Goal: Transaction & Acquisition: Download file/media

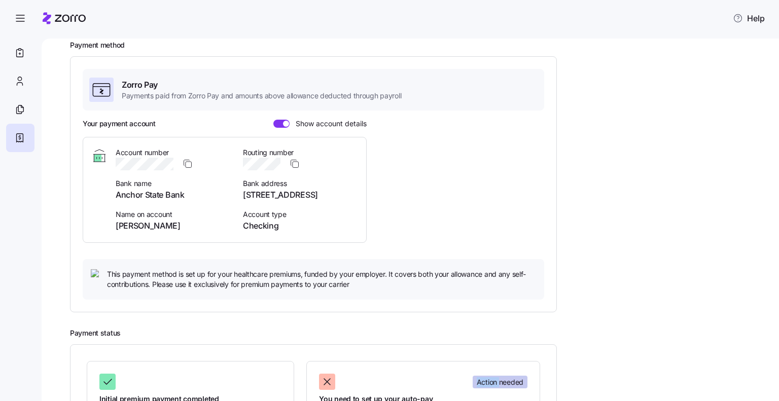
scroll to position [160, 0]
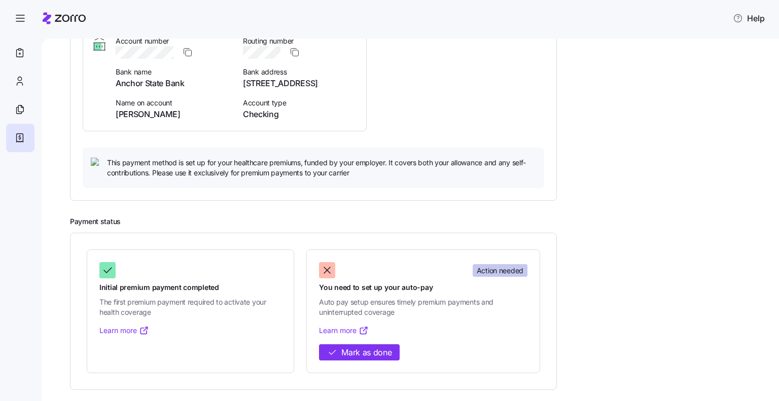
click at [468, 356] on div "Action needed You need to set up your auto-pay Auto pay setup ensures timely pr…" at bounding box center [423, 311] width 209 height 98
click at [749, 113] on div "Payment method Zorro Pay Payments paid from Zorro Pay and amounts above allowan…" at bounding box center [417, 65] width 695 height 272
click at [359, 330] on icon at bounding box center [364, 331] width 10 height 10
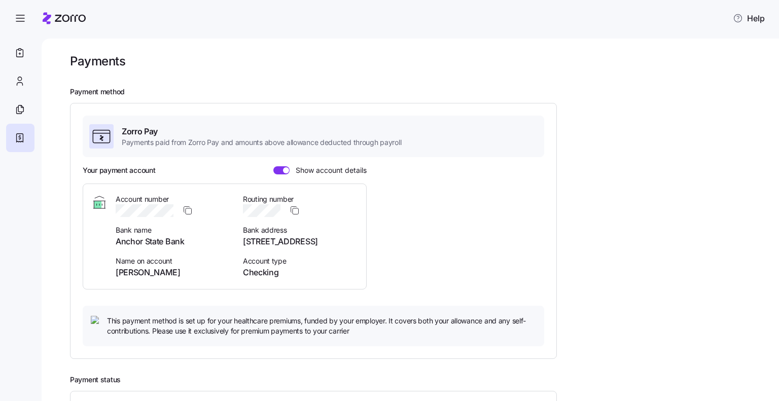
scroll to position [0, 0]
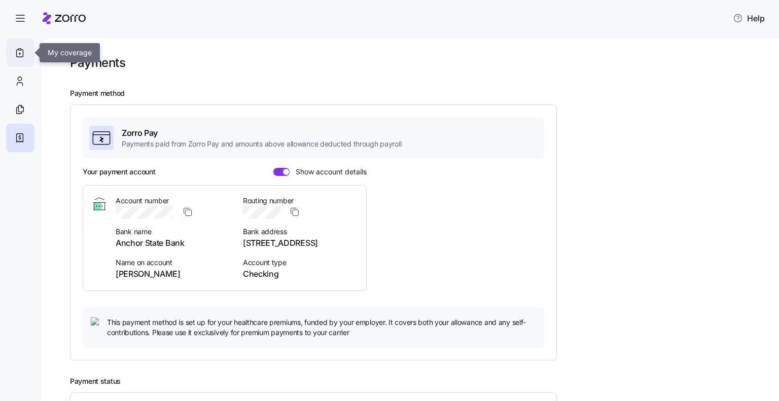
click at [19, 54] on icon at bounding box center [20, 54] width 2 height 0
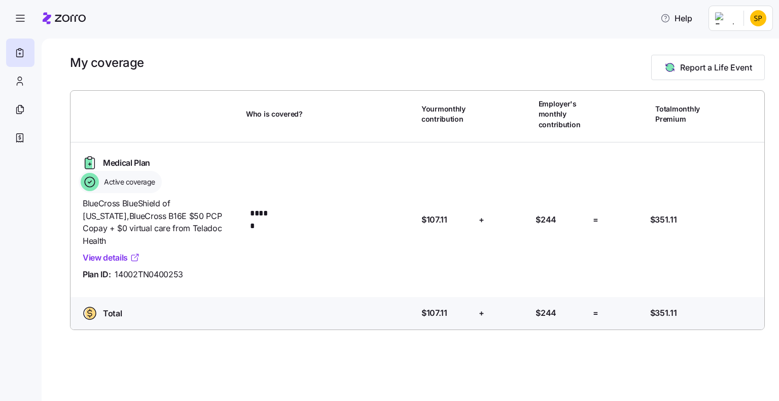
click at [133, 253] on icon at bounding box center [135, 258] width 10 height 10
click at [14, 77] on icon at bounding box center [19, 81] width 11 height 12
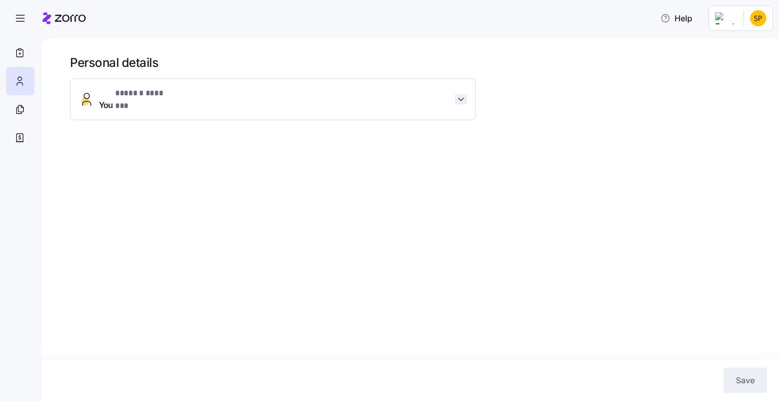
click at [465, 94] on icon "button" at bounding box center [461, 99] width 10 height 10
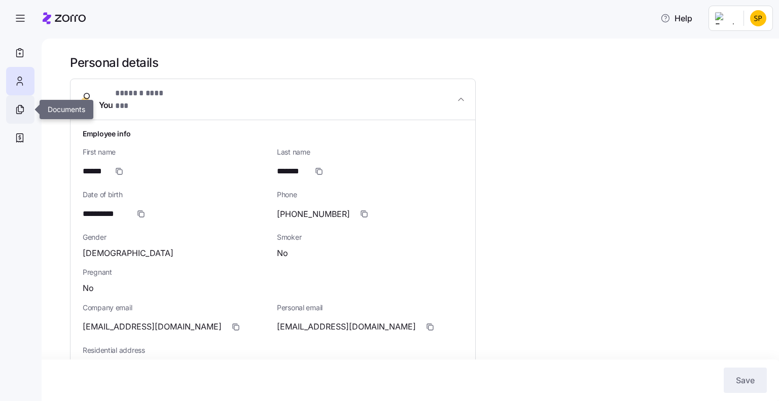
click at [25, 105] on icon at bounding box center [19, 109] width 11 height 12
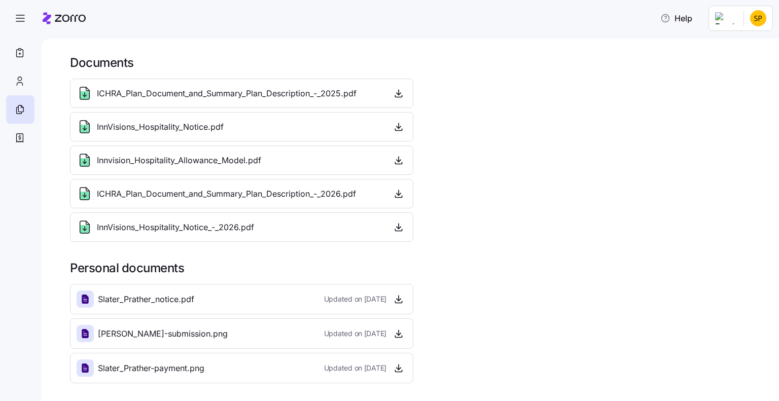
click at [220, 369] on div "Slater_Prather-payment.png Updated on 09/19/2025" at bounding box center [242, 368] width 330 height 17
click at [394, 367] on icon "button" at bounding box center [399, 368] width 10 height 10
click at [191, 331] on div "Prather-submission.png Updated on 09/18/2025" at bounding box center [242, 333] width 330 height 17
click at [398, 335] on icon "button" at bounding box center [399, 334] width 10 height 10
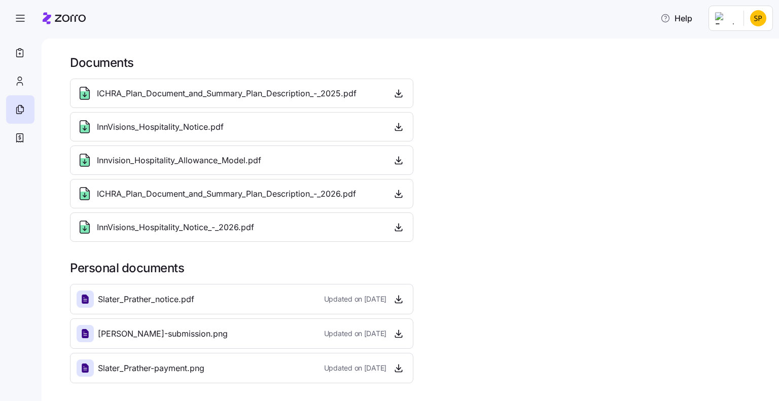
click at [162, 300] on span "Slater_Prather_notice.pdf" at bounding box center [146, 299] width 96 height 13
click at [87, 300] on icon at bounding box center [85, 299] width 7 height 9
click at [398, 296] on icon "button" at bounding box center [399, 299] width 10 height 10
